Goal: Information Seeking & Learning: Check status

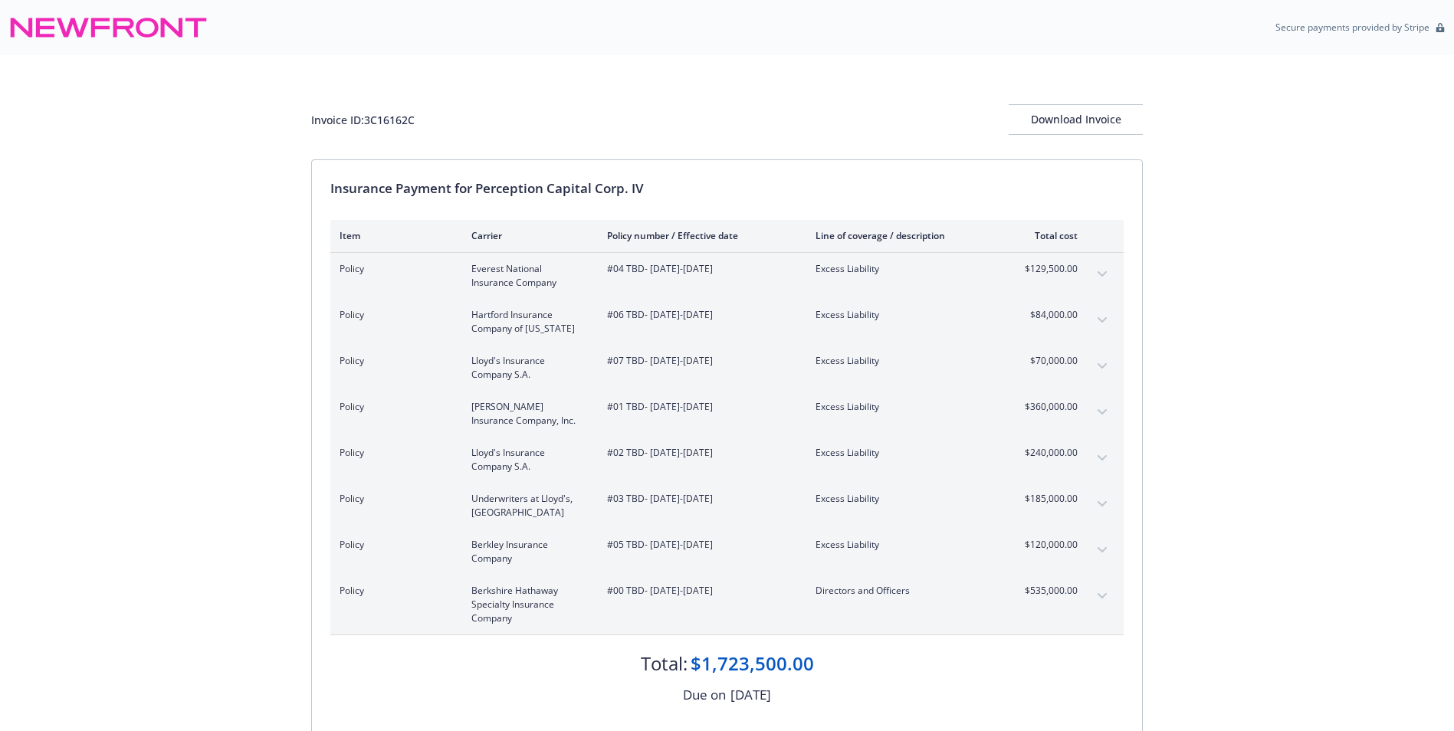
scroll to position [153, 0]
